Goal: Communication & Community: Answer question/provide support

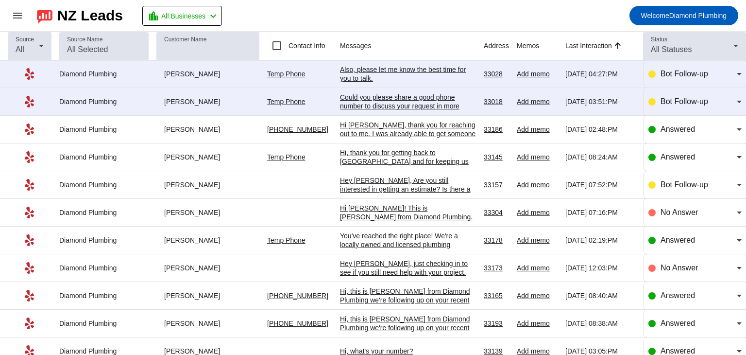
click at [460, 14] on mat-toolbar-row "menu NZ Leads location_city All Businesses chevron_left Welcome Diamond Plumbing" at bounding box center [373, 15] width 746 height 31
click at [286, 102] on link "Temp Phone" at bounding box center [286, 102] width 38 height 8
click at [391, 98] on div "Could you please share a good phone number to discuss your request in more deta…" at bounding box center [408, 106] width 136 height 26
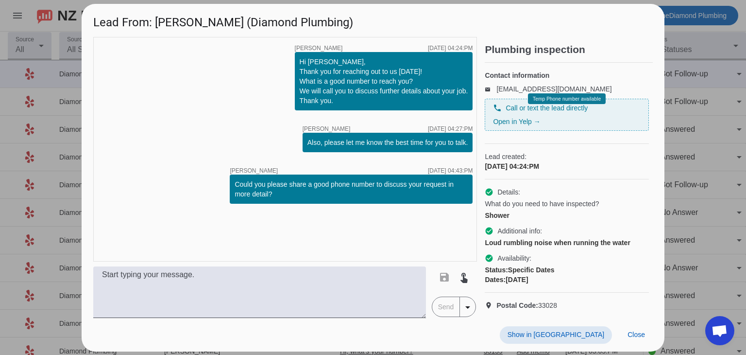
click at [596, 63] on div "Contact information email leadsapi+65e9d787eefc4195b78464b183d35ddf@messaging.y…" at bounding box center [567, 103] width 164 height 81
click at [562, 104] on div "Temp Phone number available" at bounding box center [567, 98] width 78 height 11
click at [632, 337] on span "Close" at bounding box center [636, 334] width 17 height 8
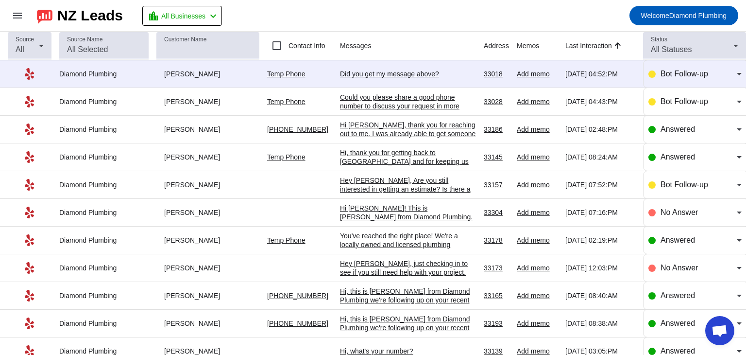
click at [358, 106] on div "Could you please share a good phone number to discuss your request in more deta…" at bounding box center [408, 106] width 136 height 26
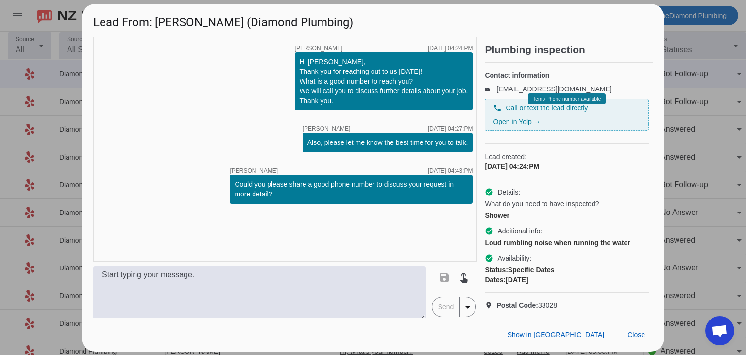
click at [154, 133] on div "timer close Alexis C. 9/24/2025, 04:24:PM Hi Shea, Thank you for reaching out t…" at bounding box center [285, 149] width 384 height 224
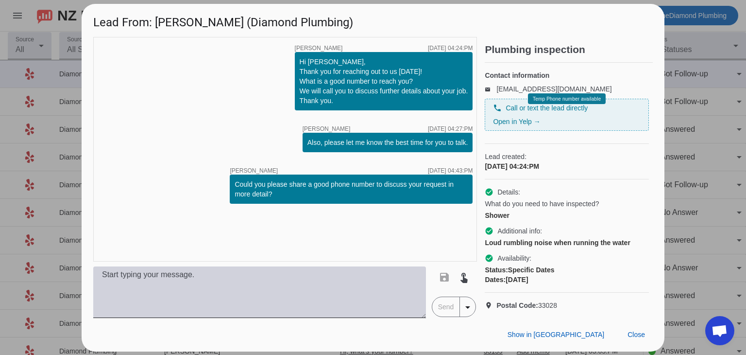
click at [185, 291] on textarea at bounding box center [259, 291] width 333 height 51
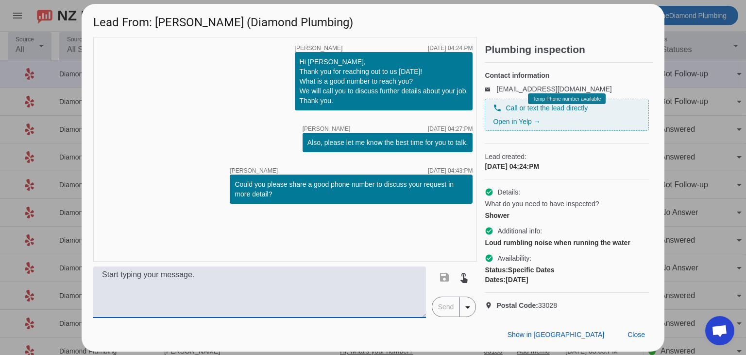
paste textarea "Hi, this is Daphne from Diamond Plumbing. We’re following up on your recent plu…"
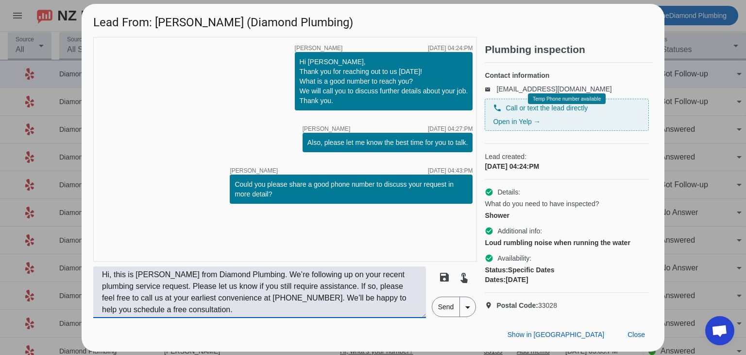
click at [113, 280] on textarea "Hi, this is Daphne from Diamond Plumbing. We’re following up on your recent plu…" at bounding box center [259, 291] width 333 height 51
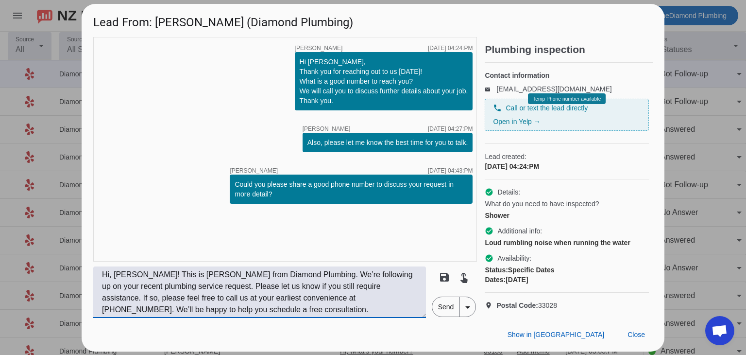
click at [214, 304] on textarea "Hi, Shea! This is Daphne from Diamond Plumbing. We’re following up on your rece…" at bounding box center [259, 291] width 333 height 51
type textarea "Hi, Shea! This is Daphne from Diamond Plumbing. We’re following up on your rece…"
click at [446, 312] on span "Send" at bounding box center [446, 306] width 28 height 19
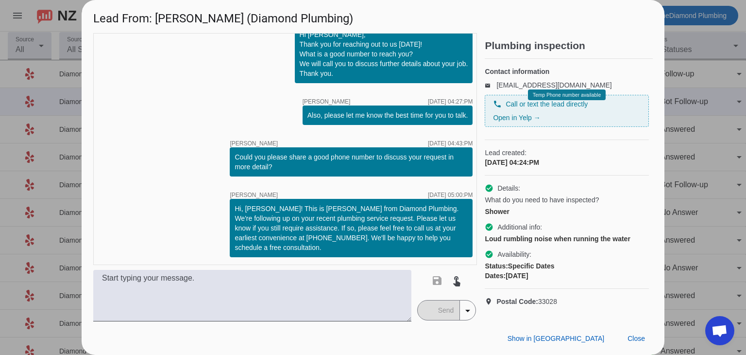
scroll to position [9, 0]
click at [630, 340] on span "Close" at bounding box center [636, 338] width 17 height 8
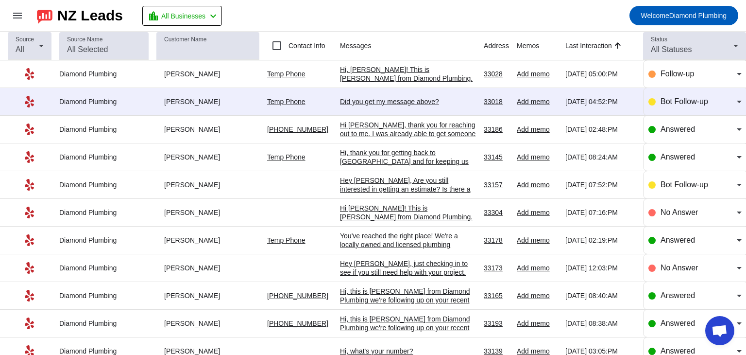
click at [393, 102] on div "Did you get my message above?​" at bounding box center [408, 101] width 136 height 9
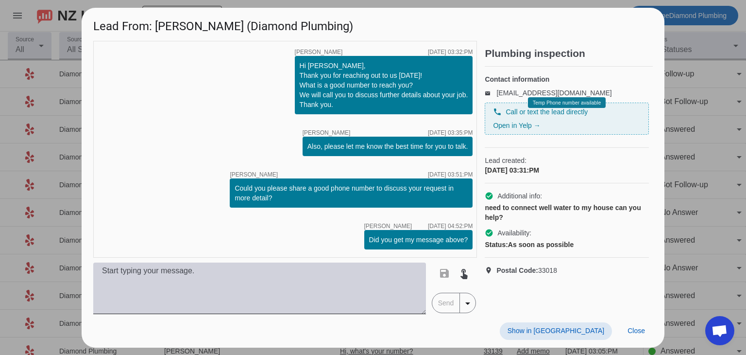
click at [235, 274] on textarea at bounding box center [259, 287] width 333 height 51
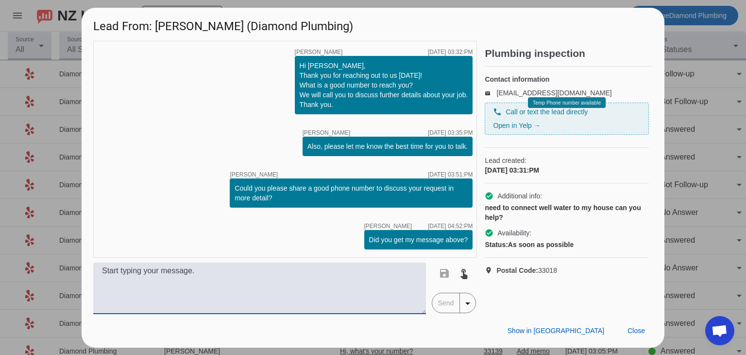
paste textarea "Hi, this is Daphne from Diamond Plumbing. We’re following up on your recent plu…"
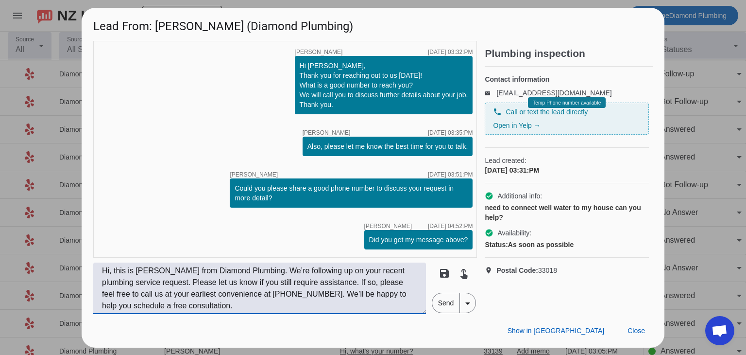
click at [112, 272] on textarea "Hi, this is Daphne from Diamond Plumbing. We’re following up on your recent plu…" at bounding box center [259, 287] width 333 height 51
click at [318, 291] on textarea "Hi, Darren! This is Daphne from Diamond Plumbing. We’re following up on your re…" at bounding box center [259, 287] width 333 height 51
click at [364, 295] on textarea "Hi, Darren! This is Daphne from Diamond Plumbing. We’re following up on your re…" at bounding box center [259, 287] width 333 height 51
type textarea "Hi, Darren! This is Daphne from Diamond Plumbing. We’re following up on your re…"
click at [436, 299] on span "Send" at bounding box center [446, 302] width 28 height 19
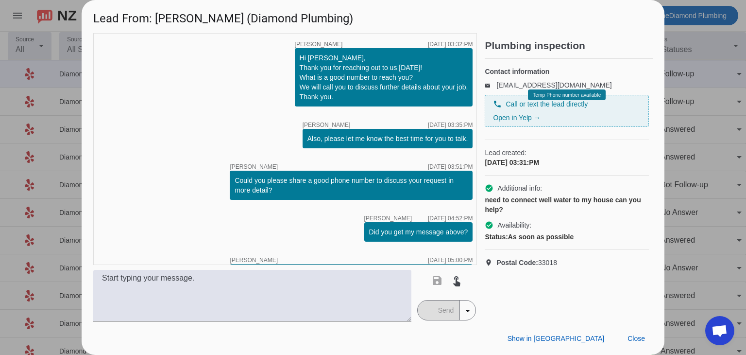
scroll to position [66, 0]
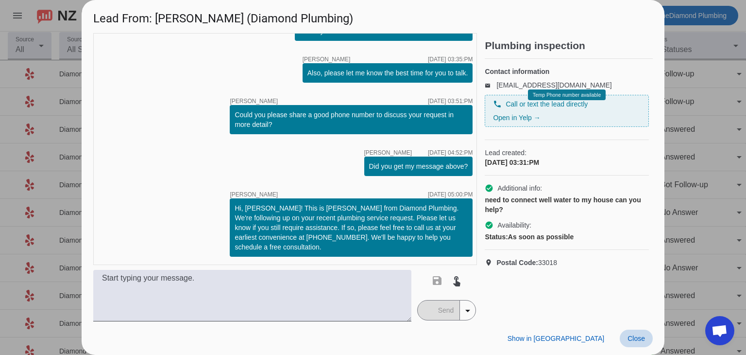
click at [627, 341] on span at bounding box center [636, 337] width 33 height 17
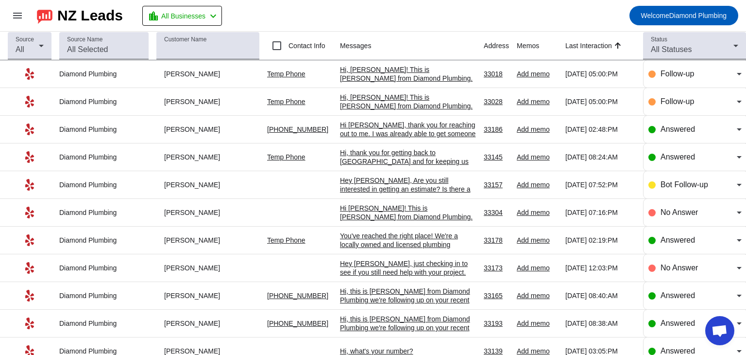
click at [393, 129] on div "Hi [PERSON_NAME], thank you for reaching out to me. I was already able to get s…" at bounding box center [408, 142] width 136 height 44
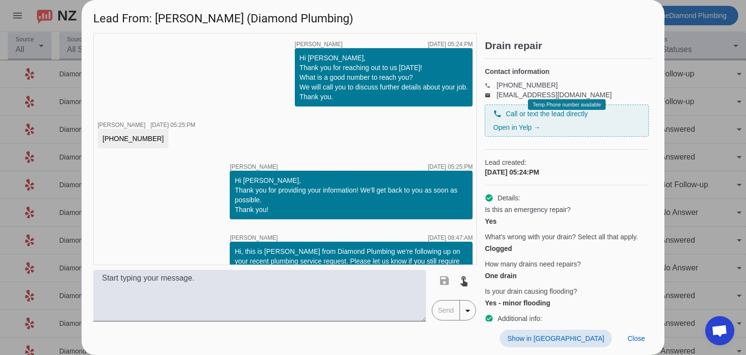
scroll to position [95, 0]
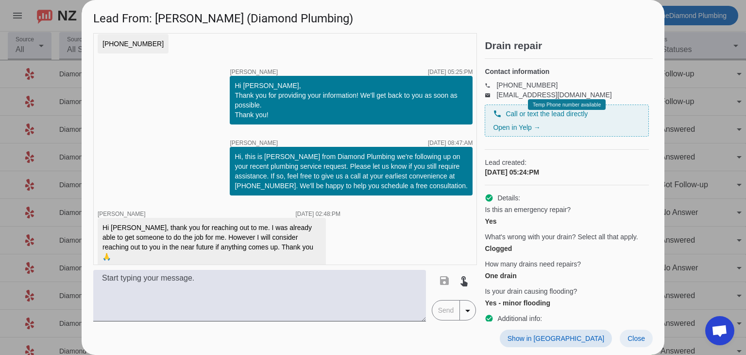
click at [633, 337] on span "Close" at bounding box center [636, 338] width 17 height 8
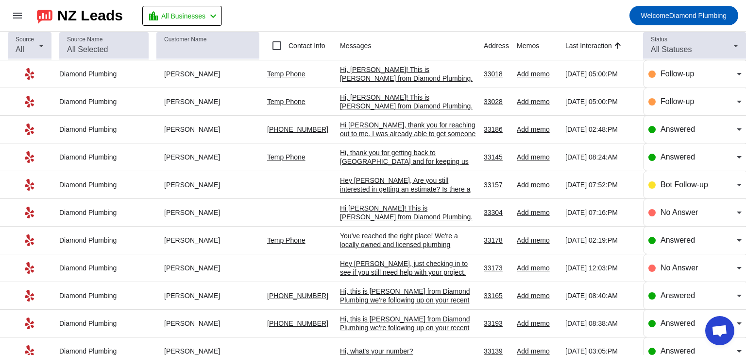
click at [456, 16] on mat-toolbar-row "menu NZ Leads location_city All Businesses chevron_left Welcome Diamond Plumbing" at bounding box center [373, 15] width 746 height 31
click at [416, 12] on mat-toolbar-row "menu NZ Leads location_city All Businesses chevron_left Welcome Diamond Plumbing" at bounding box center [373, 15] width 746 height 31
click at [410, 15] on mat-toolbar-row "menu NZ Leads location_city All Businesses chevron_left Welcome Diamond Plumbing" at bounding box center [373, 15] width 746 height 31
click at [721, 80] on div "Follow-up" at bounding box center [695, 73] width 93 height 27
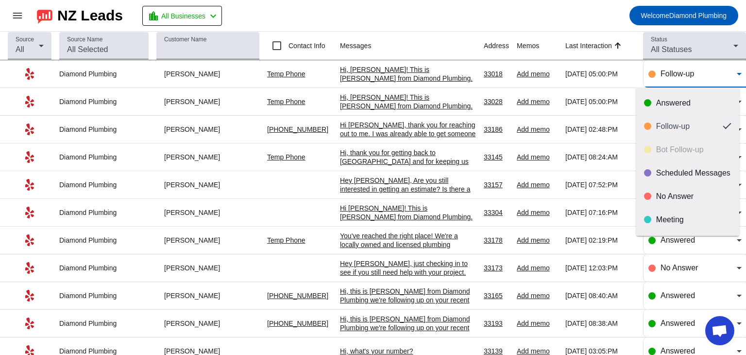
click at [718, 77] on div at bounding box center [373, 177] width 746 height 355
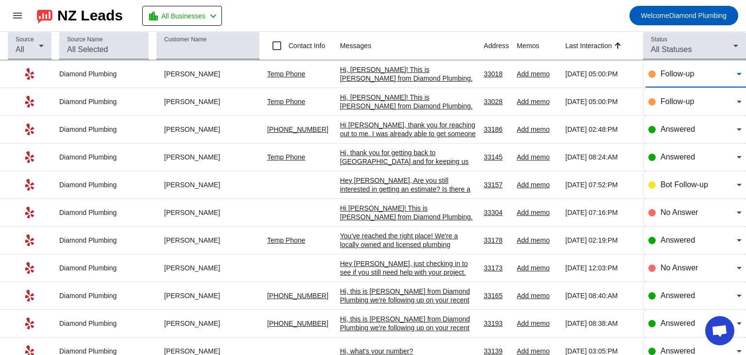
click at [692, 76] on div "Follow-up" at bounding box center [699, 74] width 76 height 12
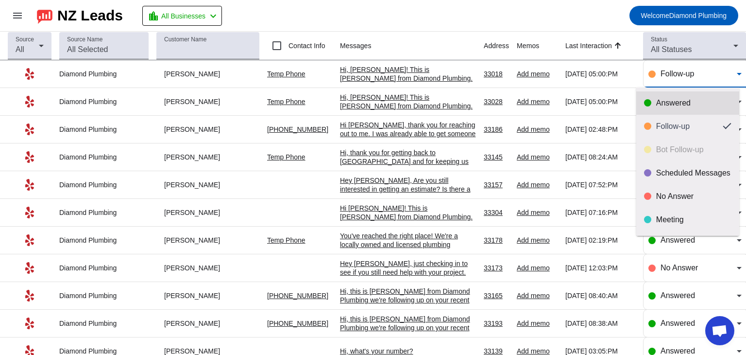
click at [678, 107] on mat-option "Answered" at bounding box center [687, 102] width 103 height 23
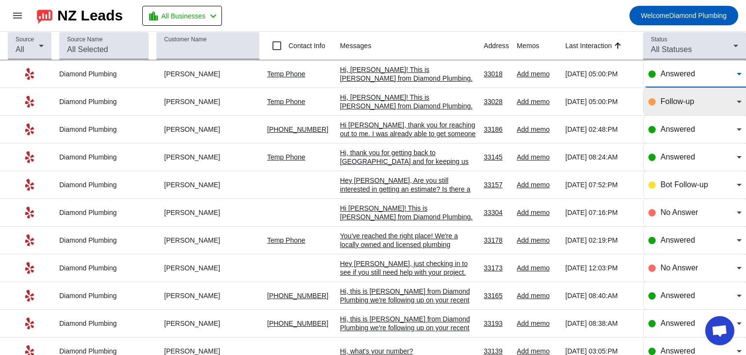
click at [680, 106] on div "Follow-up" at bounding box center [699, 102] width 76 height 12
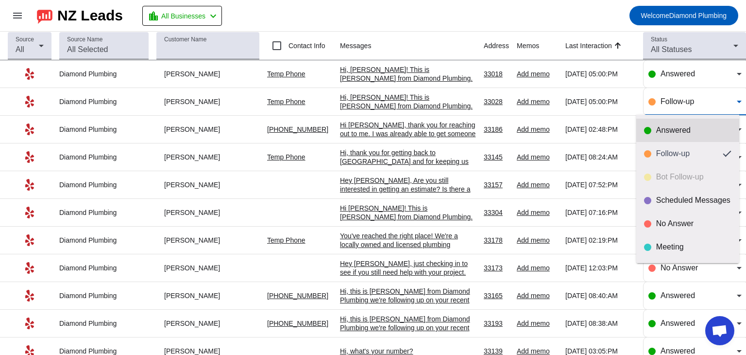
click at [683, 127] on div "Answered" at bounding box center [693, 130] width 75 height 10
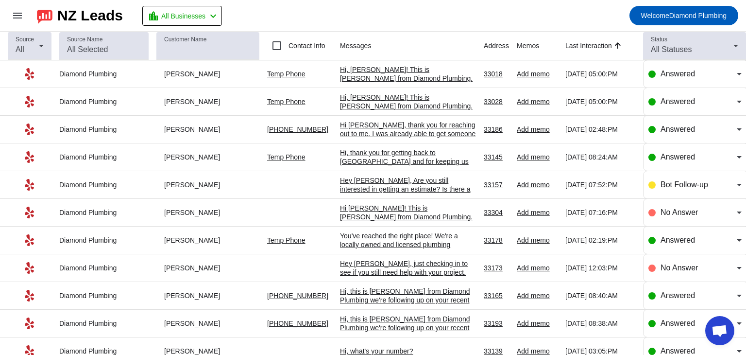
drag, startPoint x: 502, startPoint y: 16, endPoint x: 512, endPoint y: 23, distance: 12.4
click at [504, 17] on mat-toolbar-row "menu NZ Leads location_city All Businesses chevron_left Welcome Diamond Plumbing" at bounding box center [373, 15] width 746 height 31
click at [409, 14] on mat-toolbar-row "menu NZ Leads location_city All Businesses chevron_left Welcome Diamond Plumbing" at bounding box center [373, 15] width 746 height 31
